Goal: Transaction & Acquisition: Purchase product/service

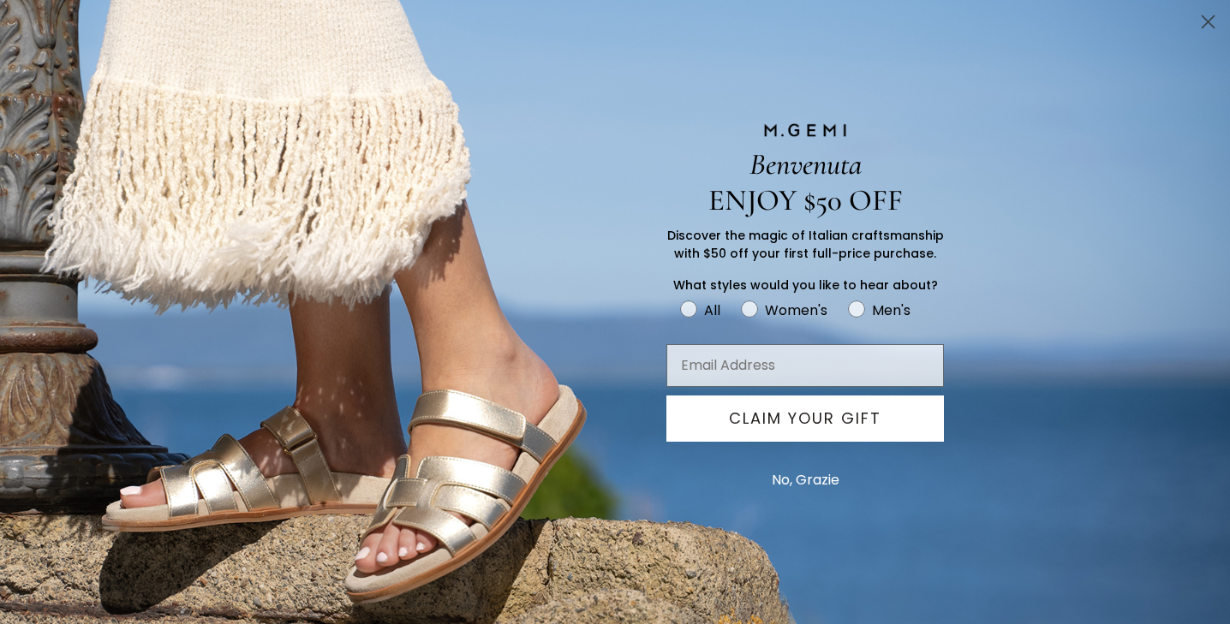
click at [799, 481] on button "No, Grazie" at bounding box center [805, 480] width 85 height 43
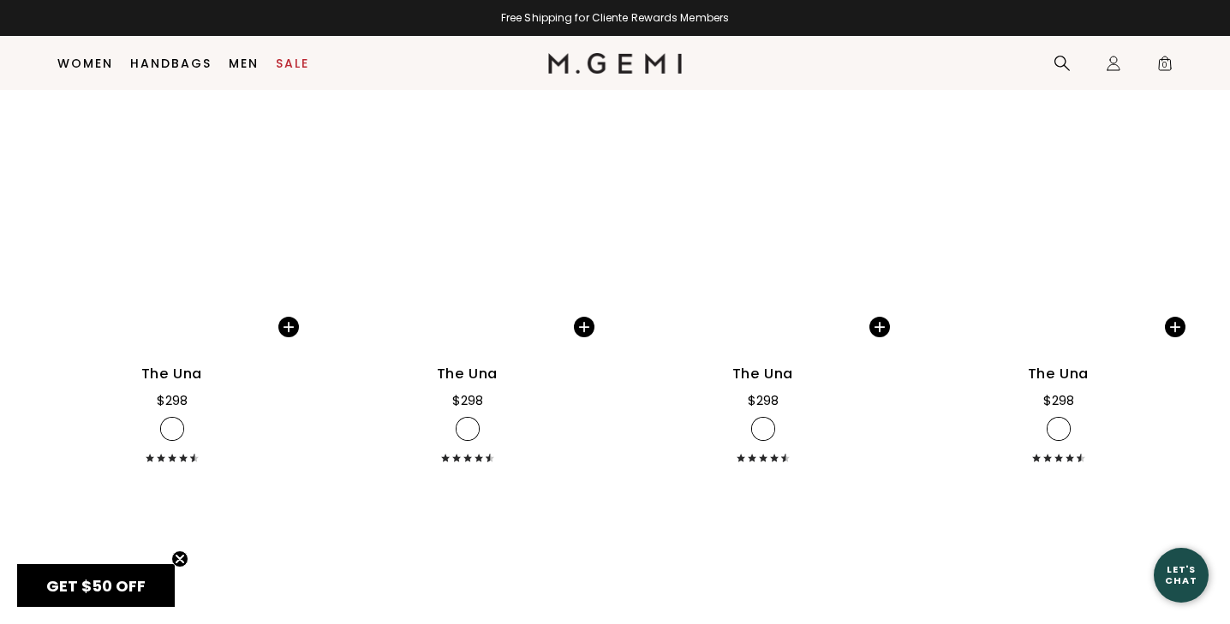
scroll to position [2533, 0]
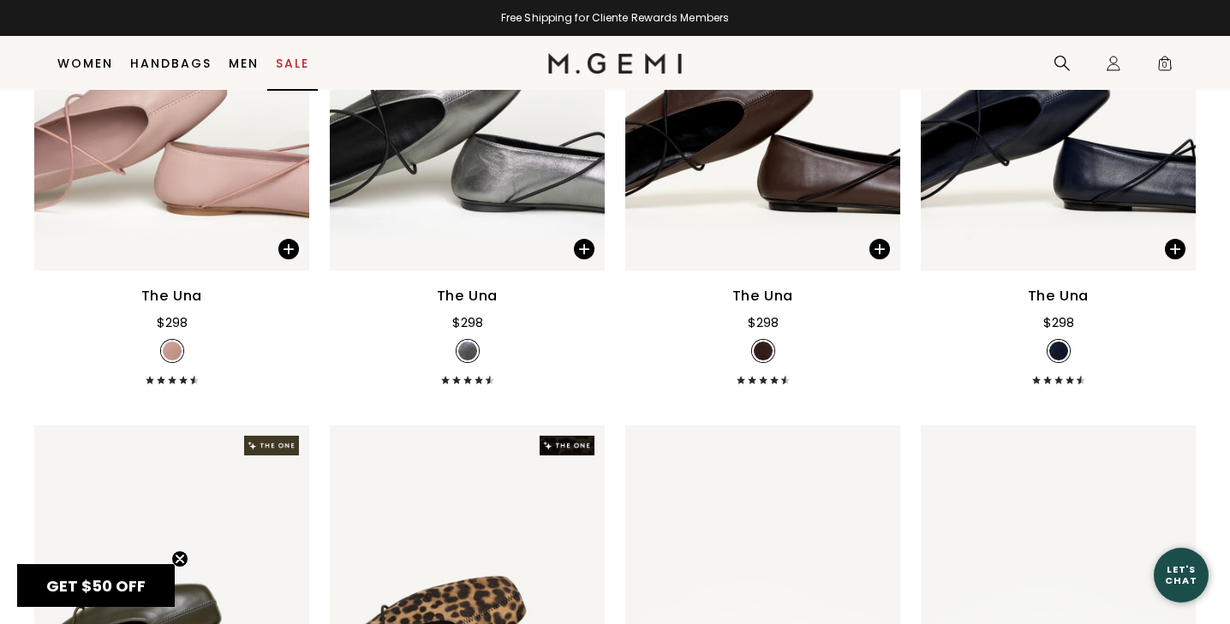
click at [296, 69] on link "Sale" at bounding box center [292, 64] width 33 height 14
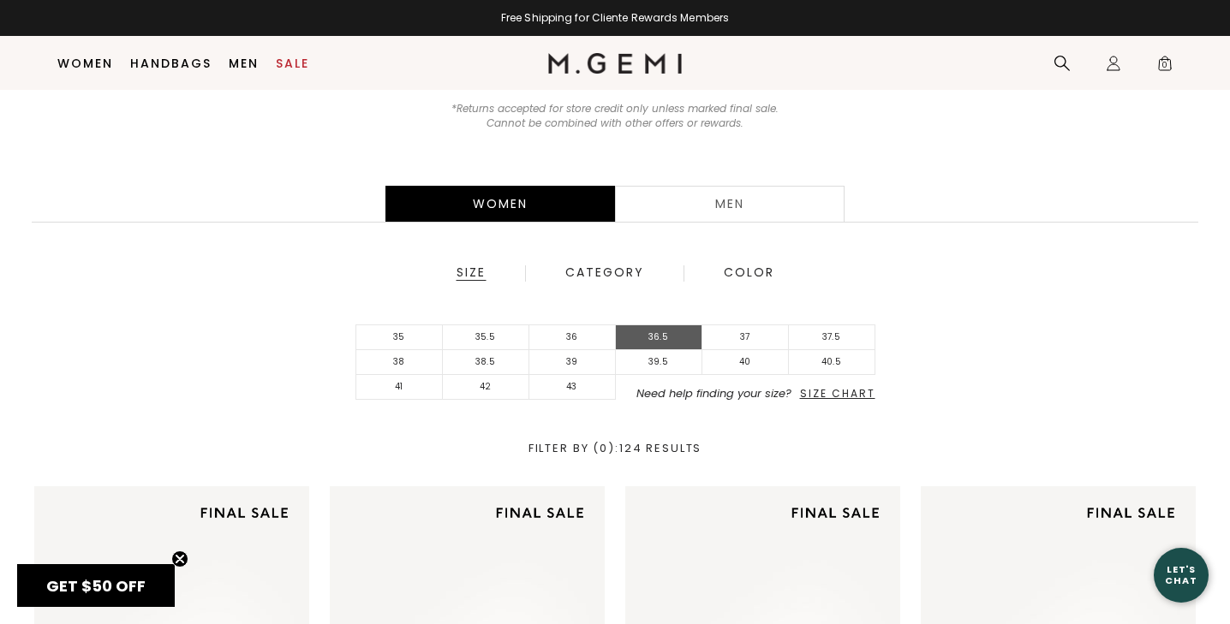
click at [647, 343] on li "36.5" at bounding box center [659, 337] width 86 height 25
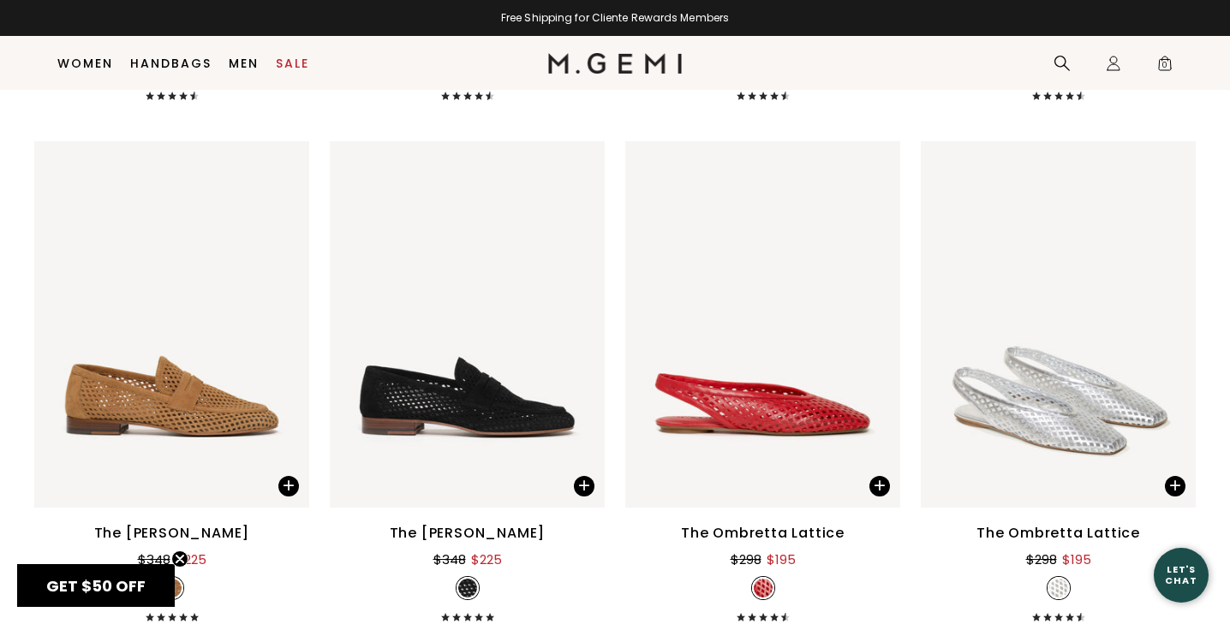
scroll to position [1822, 0]
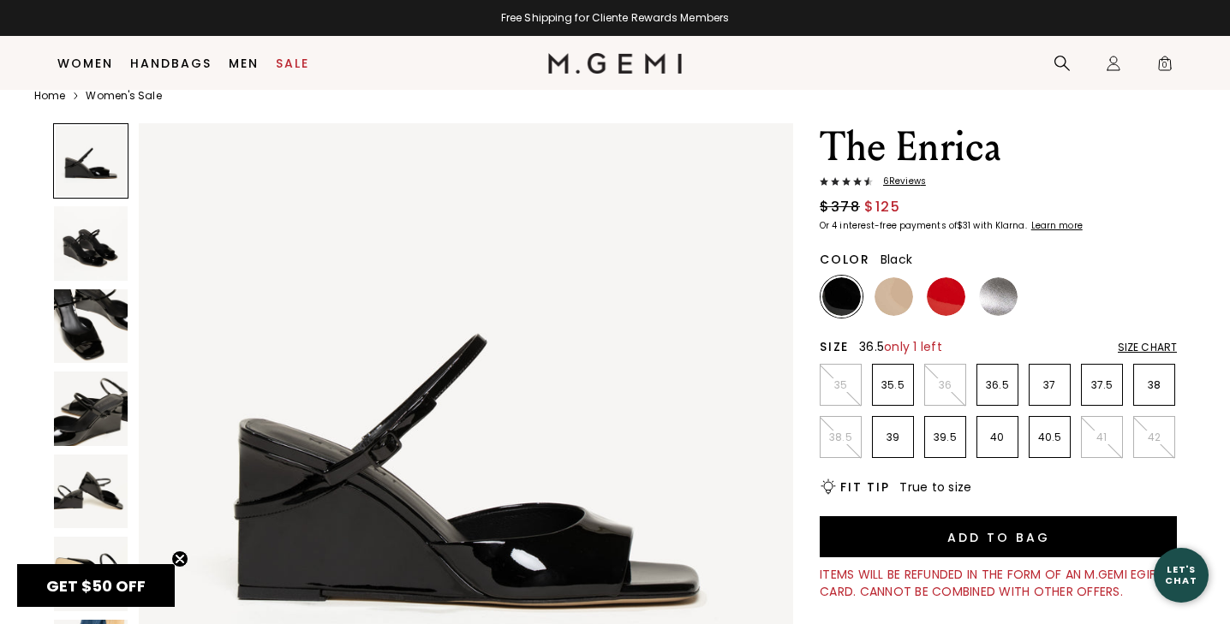
click at [1002, 390] on p "36.5" at bounding box center [997, 385] width 40 height 14
click at [894, 301] on img at bounding box center [893, 296] width 39 height 39
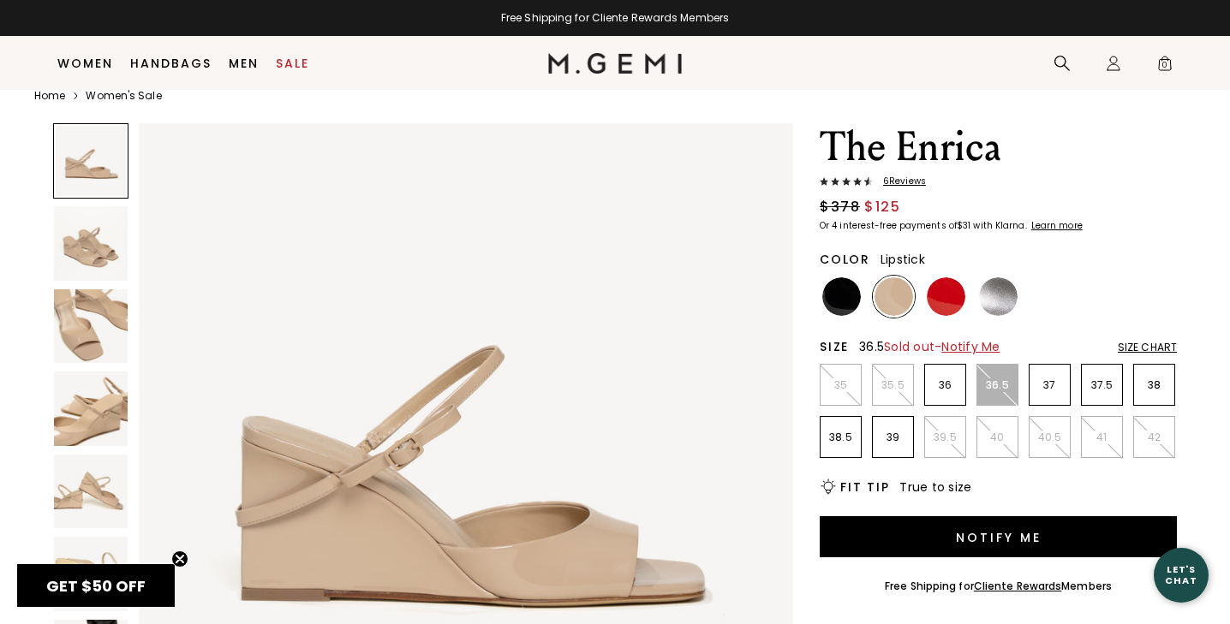
click at [953, 307] on img at bounding box center [946, 296] width 39 height 39
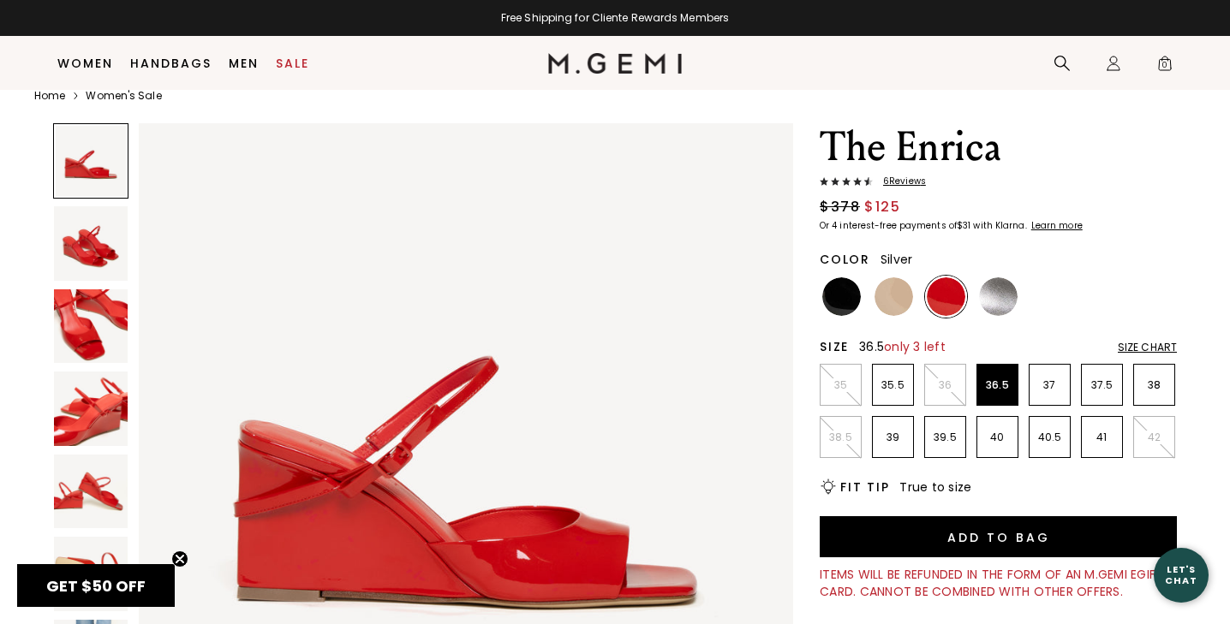
click at [987, 301] on img at bounding box center [998, 296] width 39 height 39
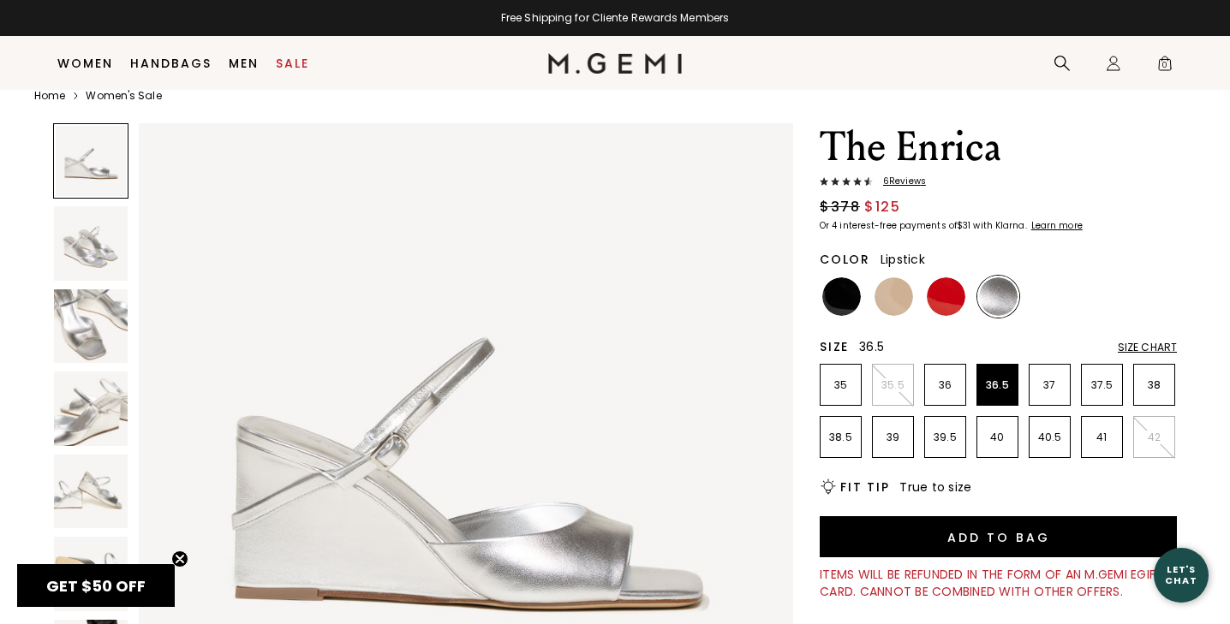
click at [934, 301] on img at bounding box center [946, 296] width 39 height 39
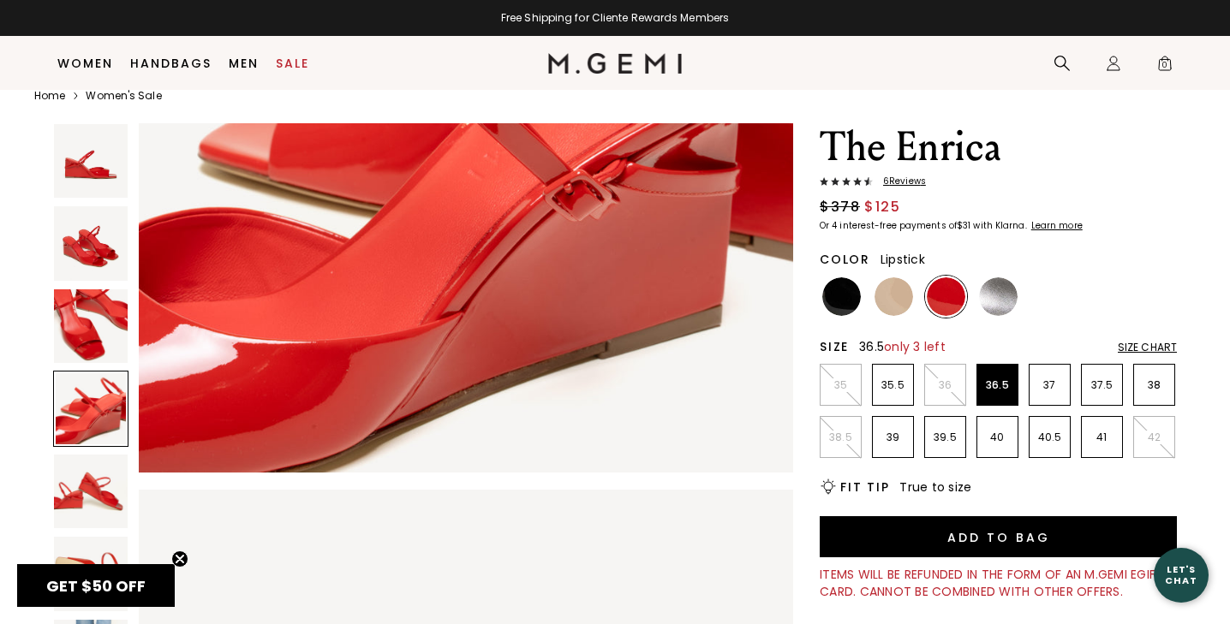
scroll to position [2323, 0]
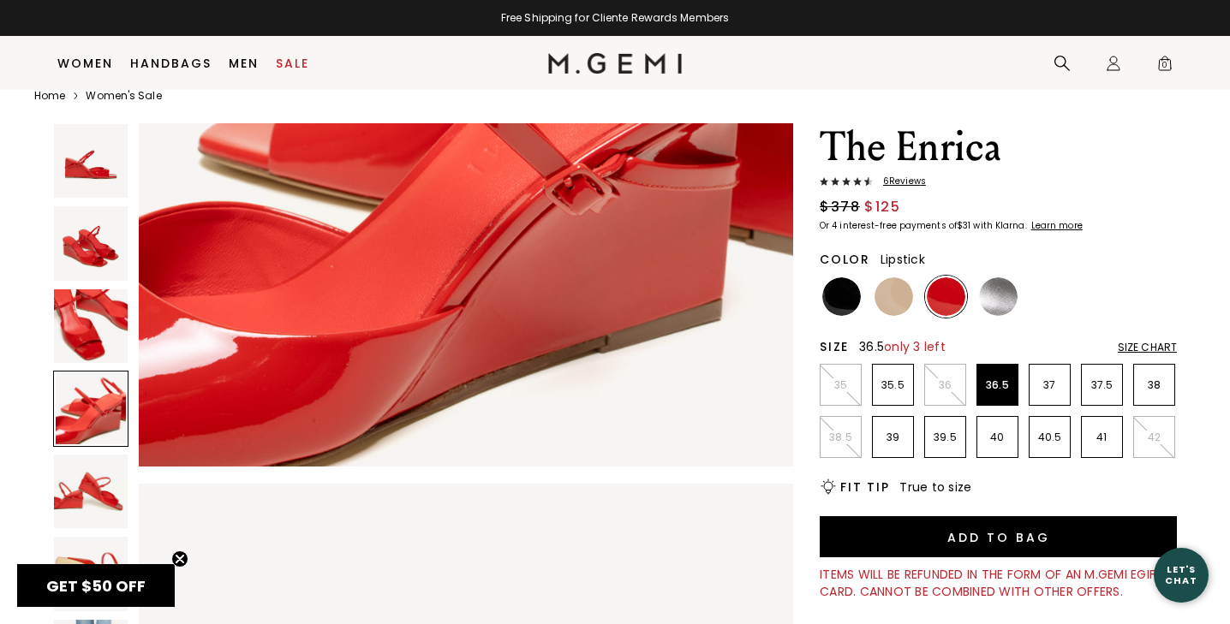
click at [896, 182] on span "6 Review s" at bounding box center [899, 181] width 53 height 10
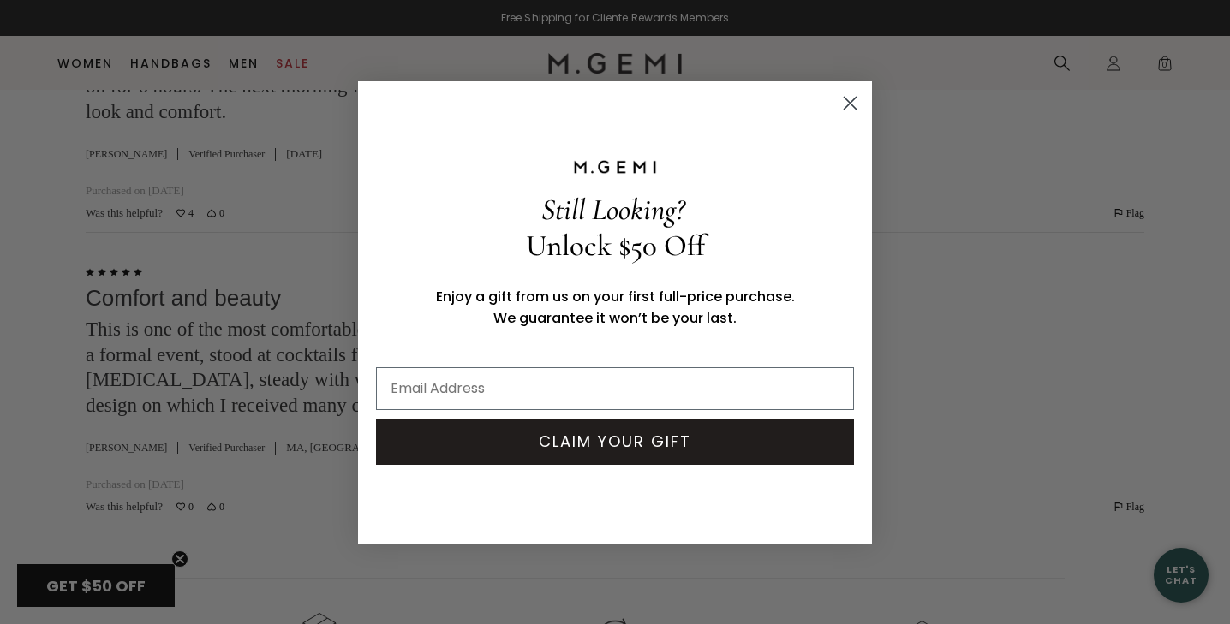
scroll to position [4160, 0]
click at [845, 101] on circle "Close dialog" at bounding box center [850, 102] width 28 height 28
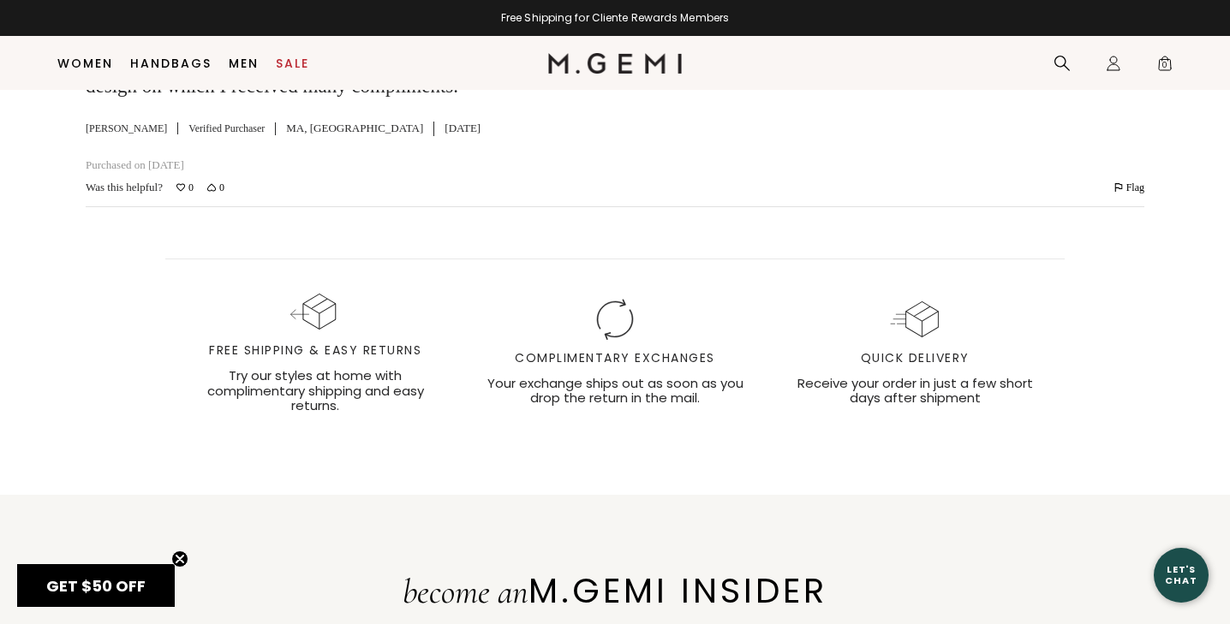
scroll to position [4480, 0]
